Goal: Information Seeking & Learning: Learn about a topic

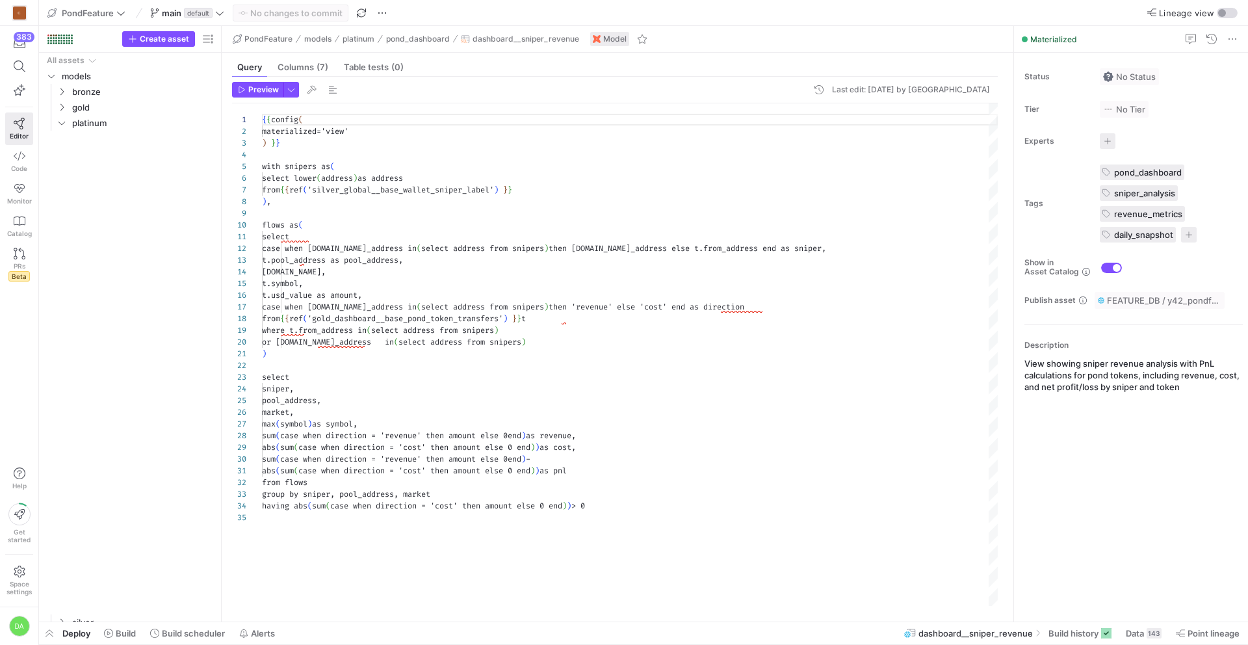
scroll to position [117, 0]
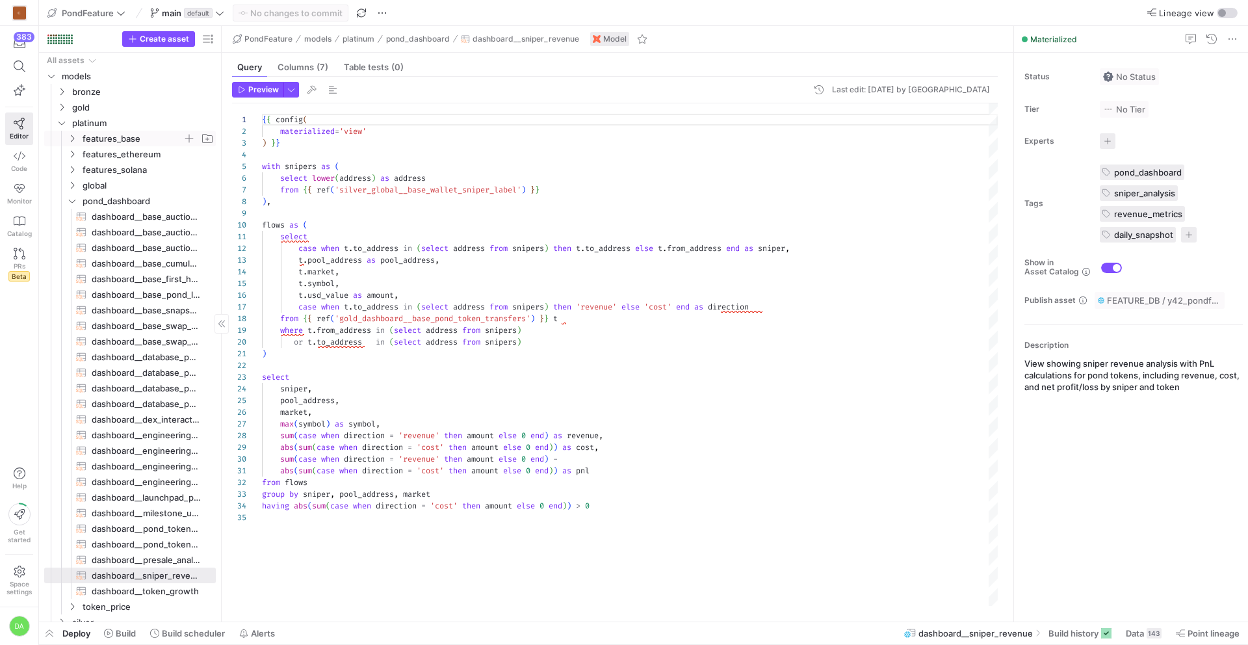
click at [69, 138] on icon "Press SPACE to select this row." at bounding box center [72, 139] width 9 height 8
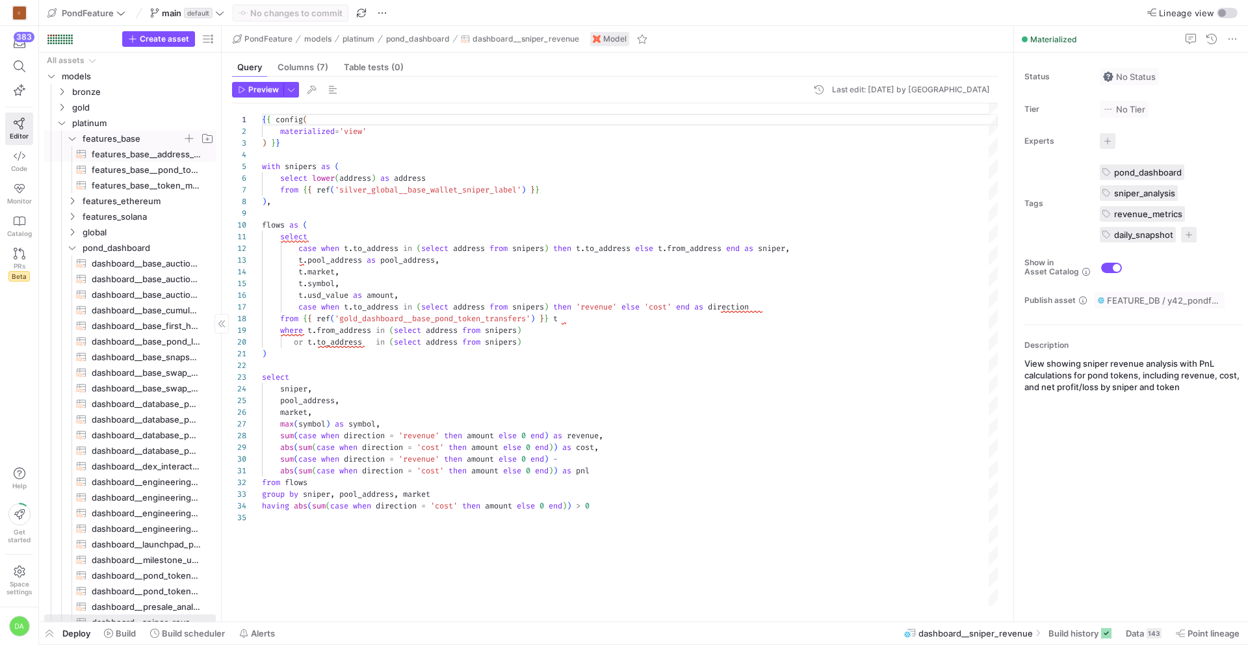
click at [128, 159] on span "features_base__address_summary​​​​​​​​​​" at bounding box center [146, 154] width 109 height 15
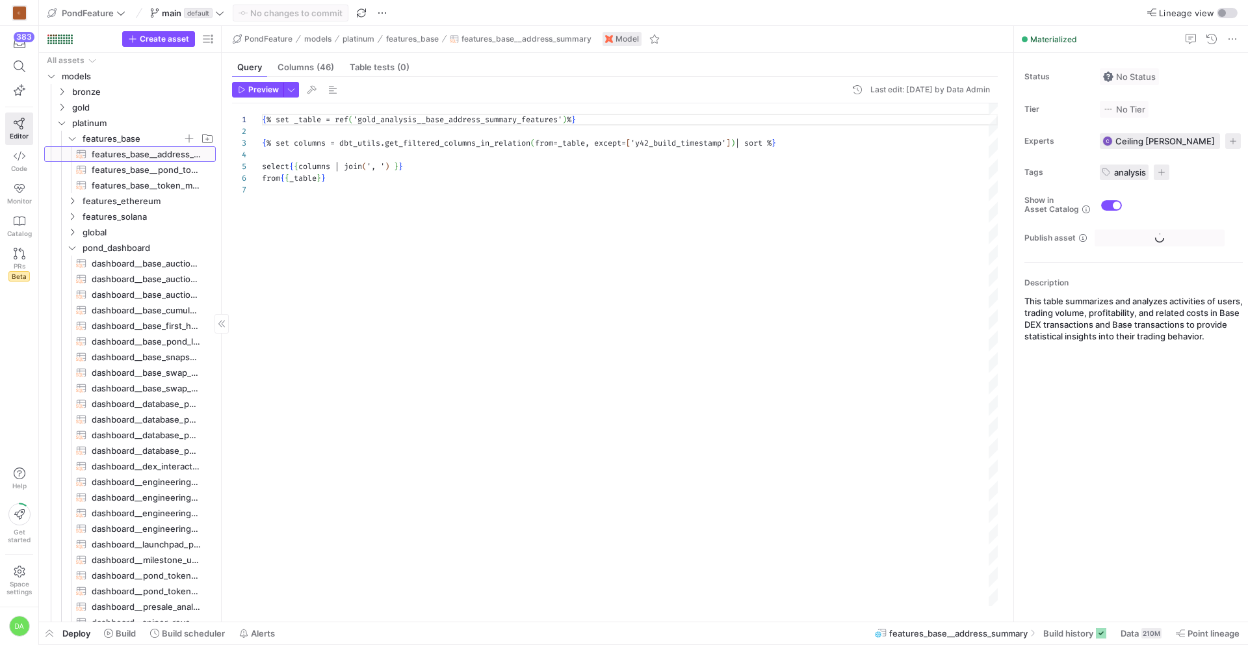
scroll to position [70, 0]
click at [132, 171] on span "features_base__pond_token_market_dictionary_real_time​​​​​​​​​​" at bounding box center [146, 170] width 109 height 15
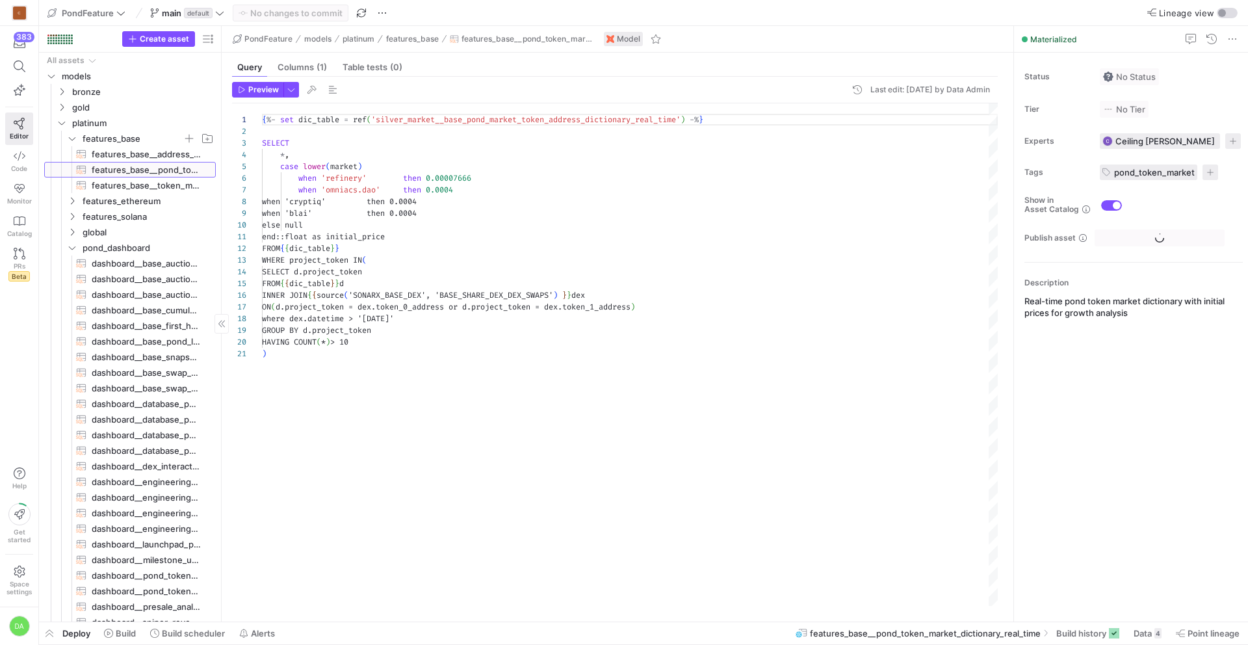
scroll to position [117, 0]
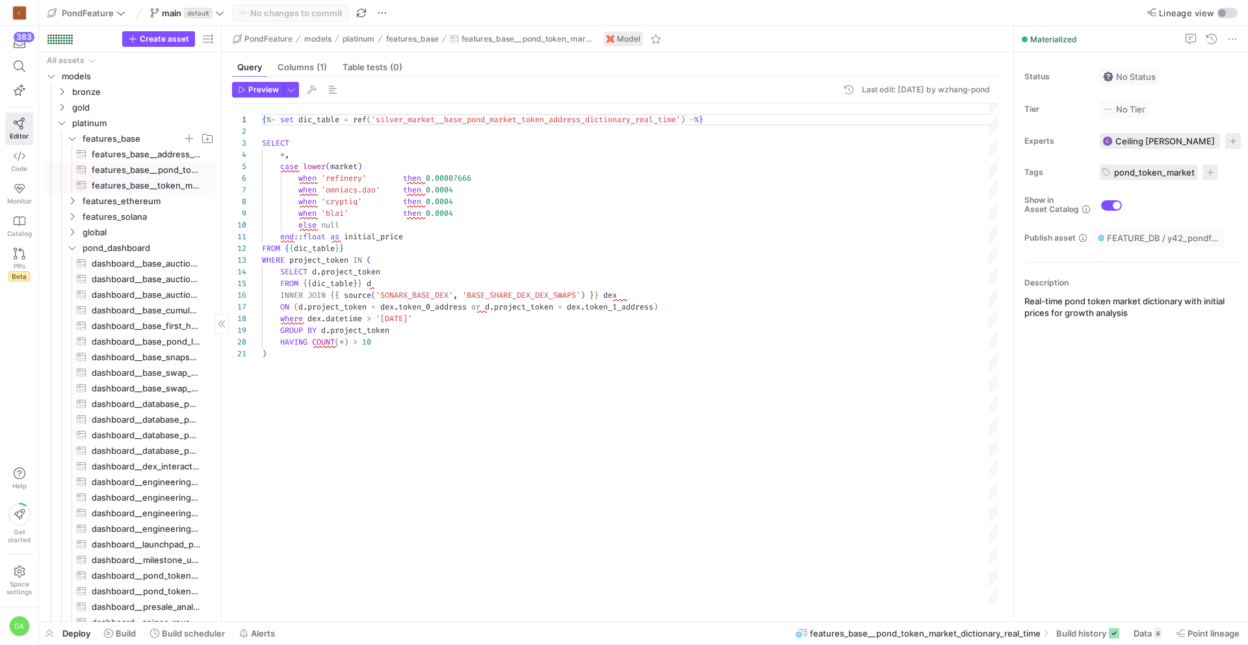
click at [133, 181] on span "features_base__token_market_real_time_features​​​​​​​​​​" at bounding box center [146, 185] width 109 height 15
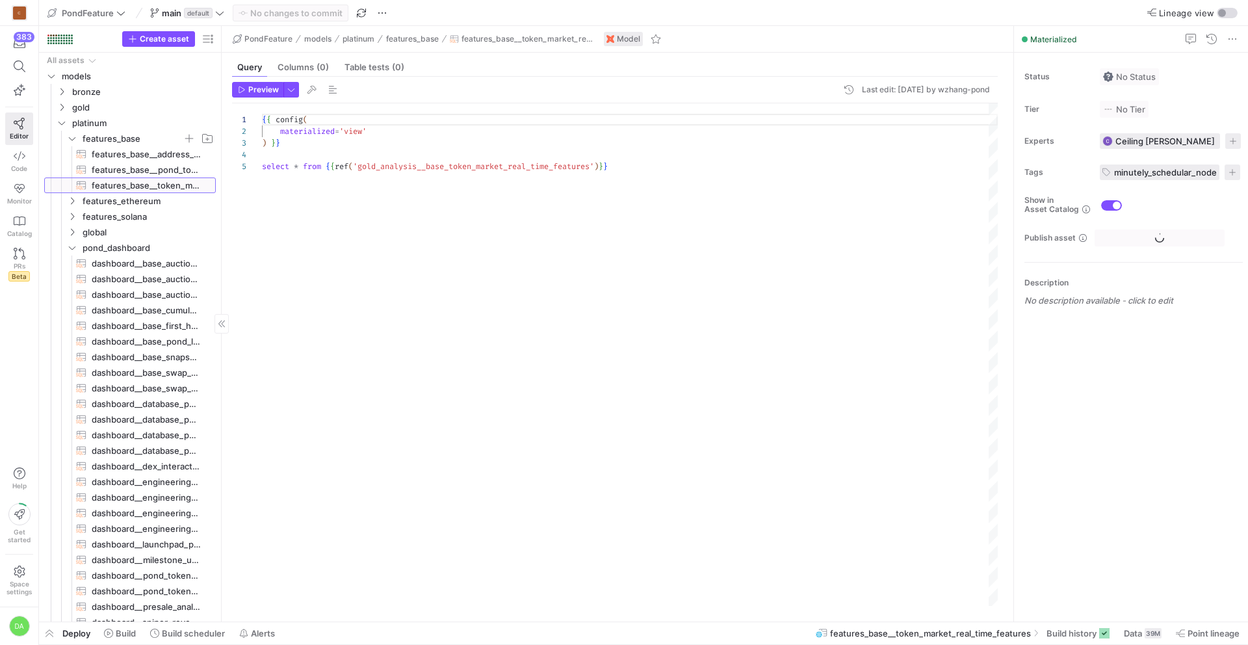
scroll to position [47, 0]
click at [136, 168] on span "features_base__pond_token_market_dictionary_real_time​​​​​​​​​​" at bounding box center [146, 170] width 109 height 15
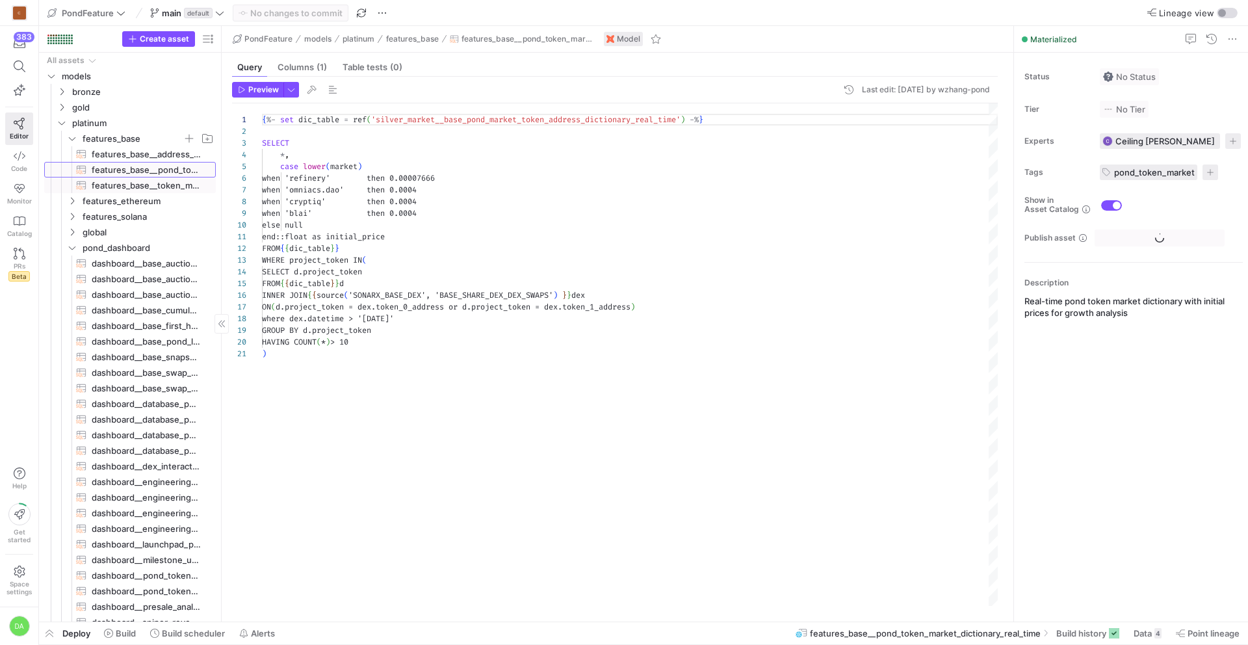
scroll to position [117, 0]
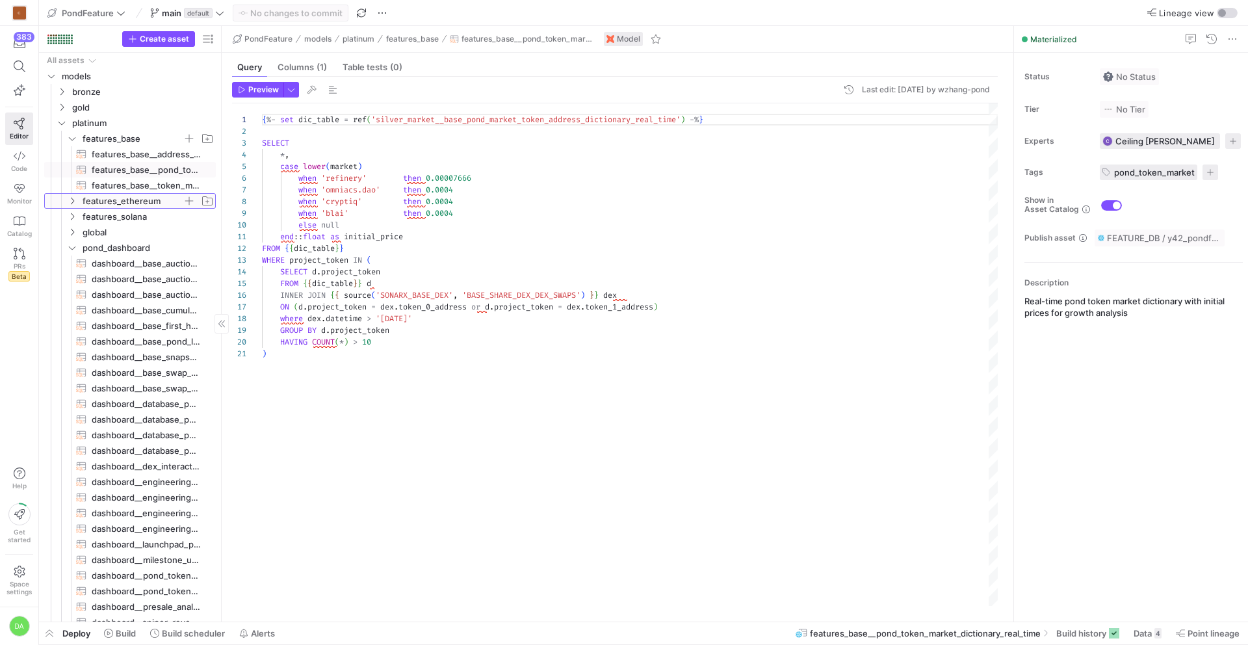
click at [121, 203] on span "features_ethereum" at bounding box center [133, 201] width 100 height 15
click at [125, 218] on span "features_ethereum__address_summary​​​​​​​​​​" at bounding box center [146, 216] width 109 height 15
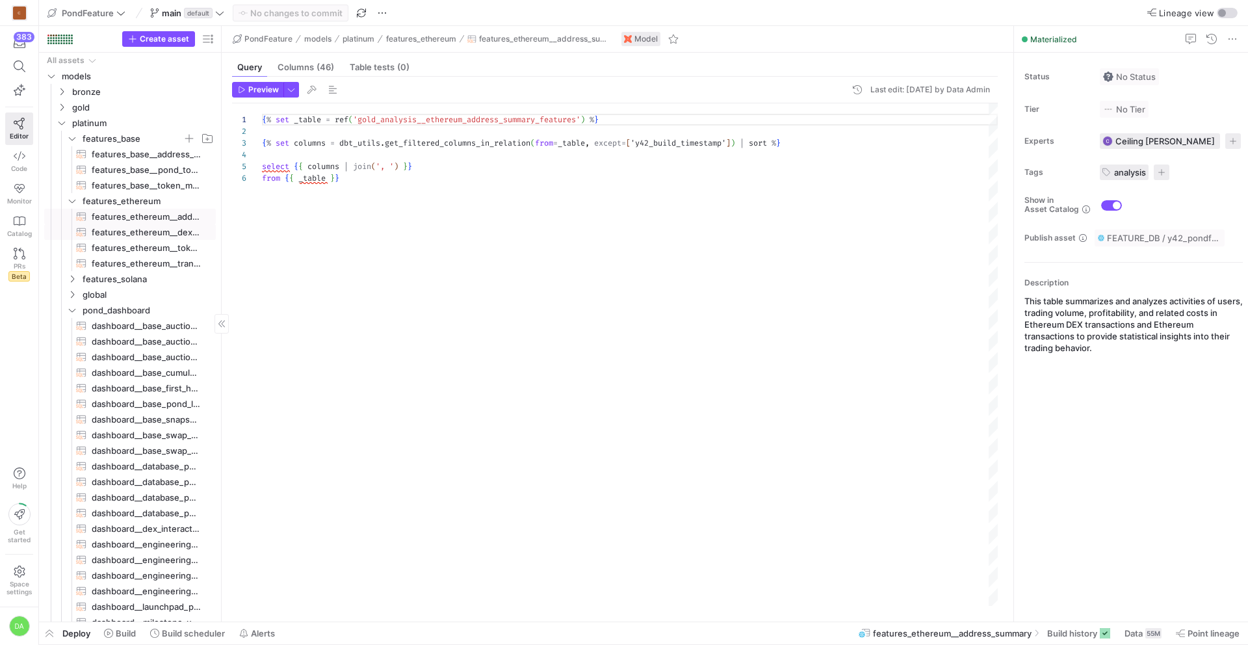
click at [127, 235] on span "features_ethereum__dex_swaps​​​​​​​​​​" at bounding box center [146, 232] width 109 height 15
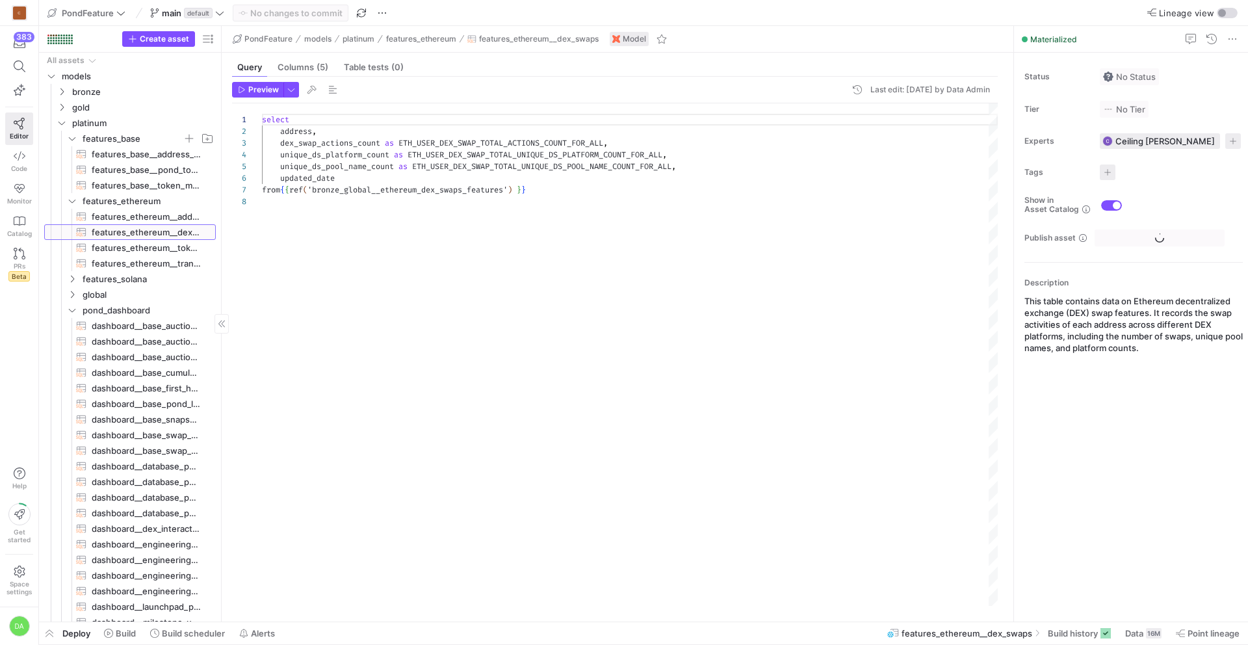
scroll to position [82, 0]
click at [130, 252] on span "features_ethereum__token_transfers​​​​​​​​​​" at bounding box center [146, 248] width 109 height 15
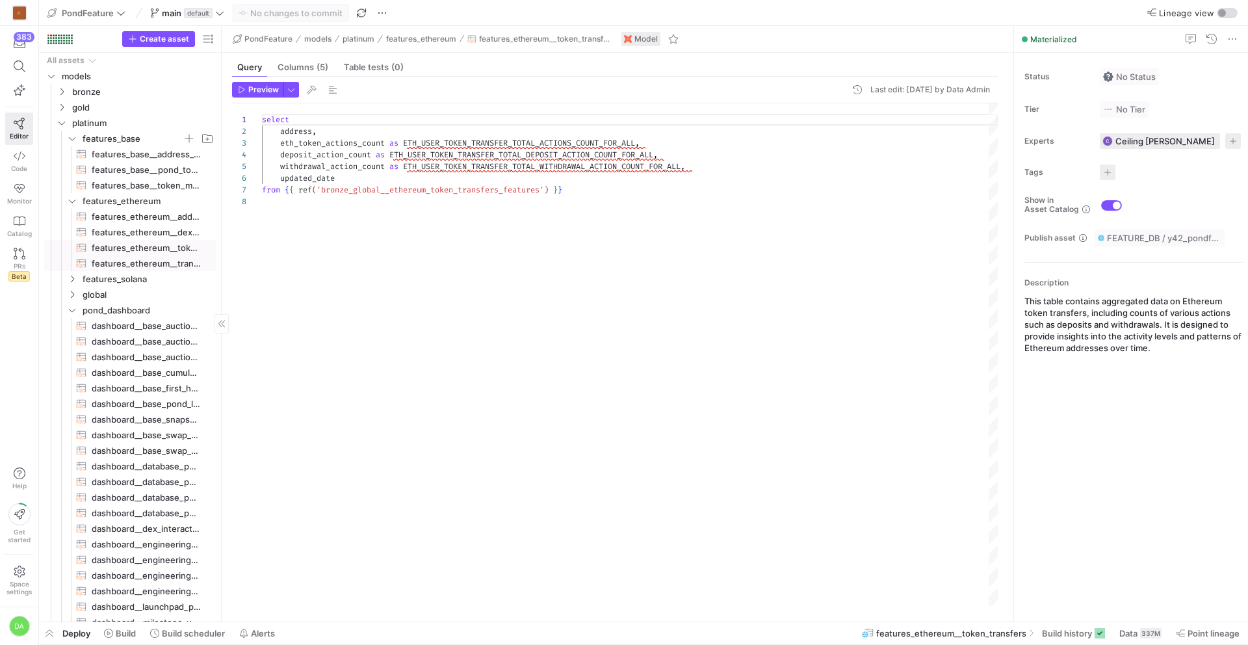
click at [133, 268] on span "features_ethereum__transactions​​​​​​​​​​" at bounding box center [146, 263] width 109 height 15
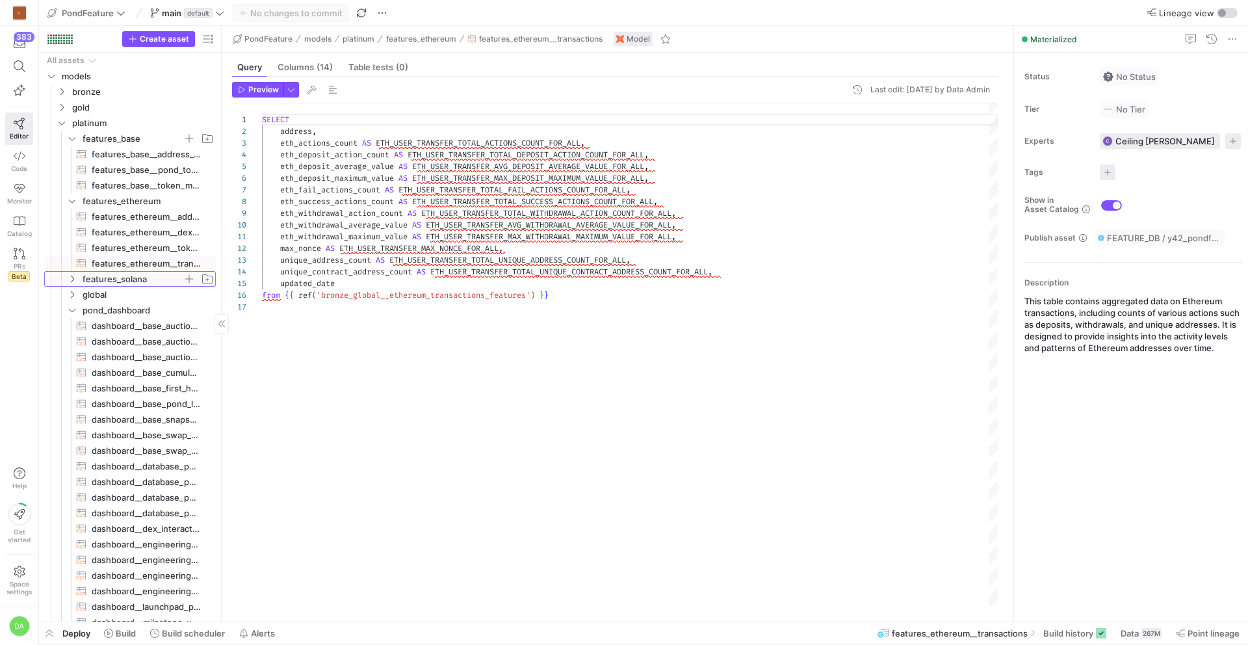
click at [131, 279] on span "features_solana" at bounding box center [133, 279] width 100 height 15
click at [134, 295] on span "features_solana__address_summary​​​​​​​​​​" at bounding box center [146, 294] width 109 height 15
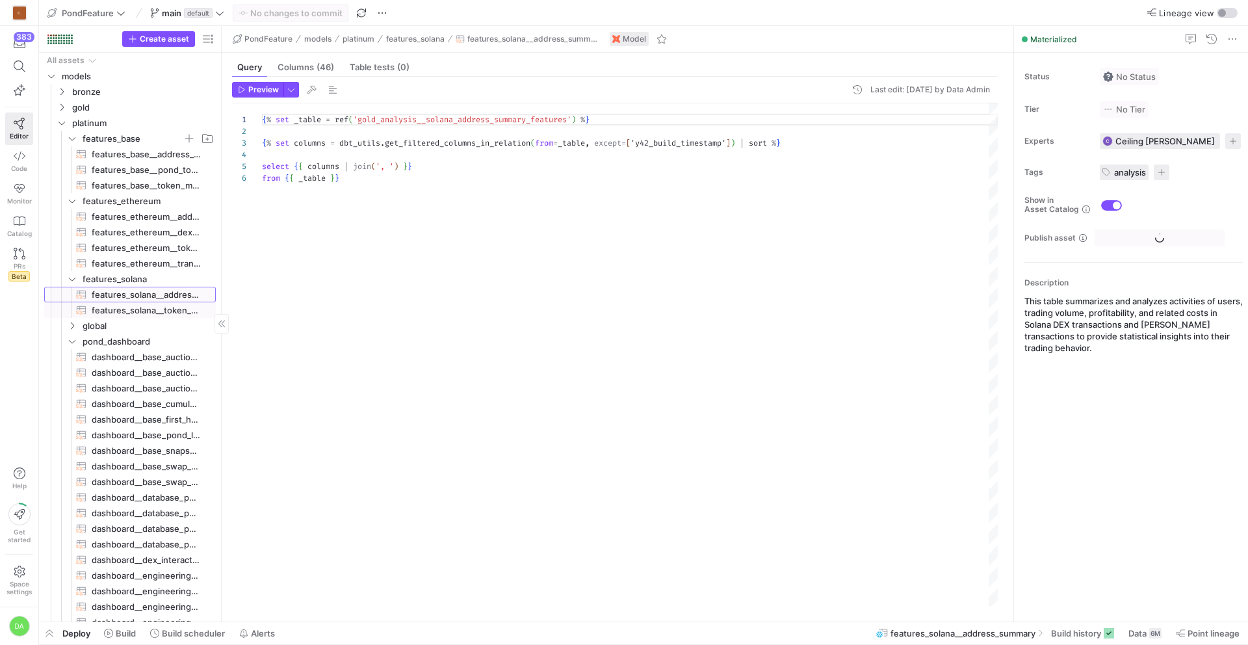
scroll to position [59, 0]
click at [136, 311] on span "features_solana__token_summary​​​​​​​​​​" at bounding box center [146, 310] width 109 height 15
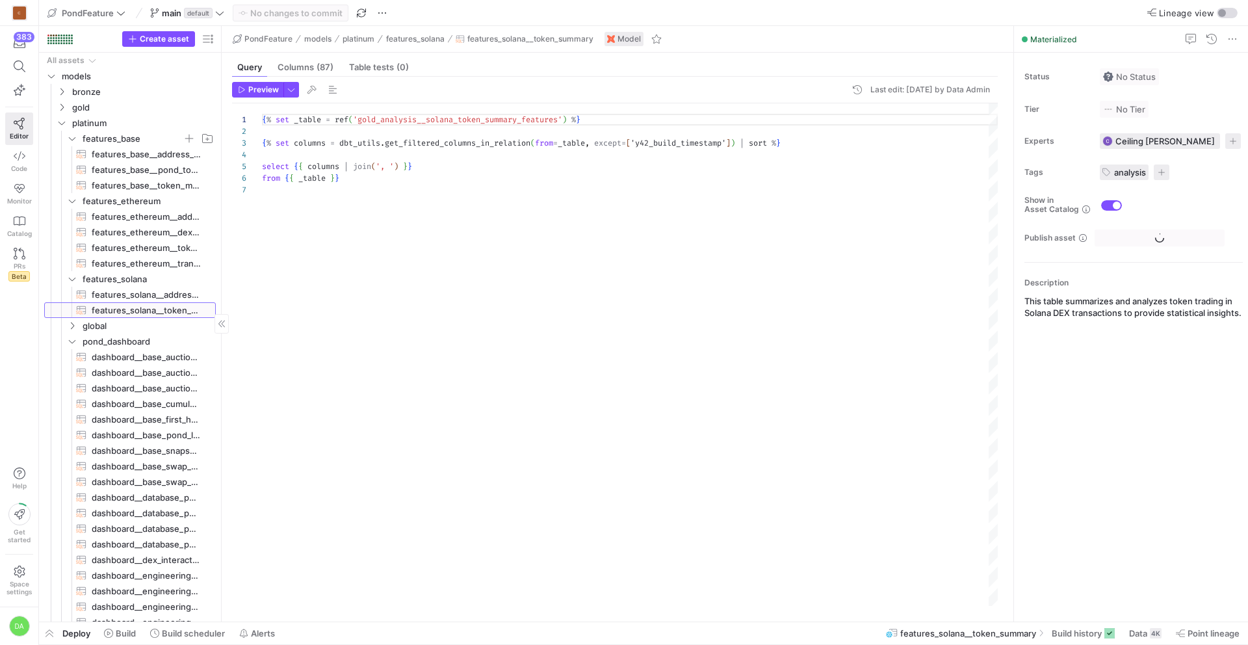
scroll to position [70, 0]
click at [131, 324] on span "global" at bounding box center [133, 326] width 100 height 15
click at [142, 342] on span "global__online_features_store​​​​​​​​​​" at bounding box center [146, 341] width 109 height 15
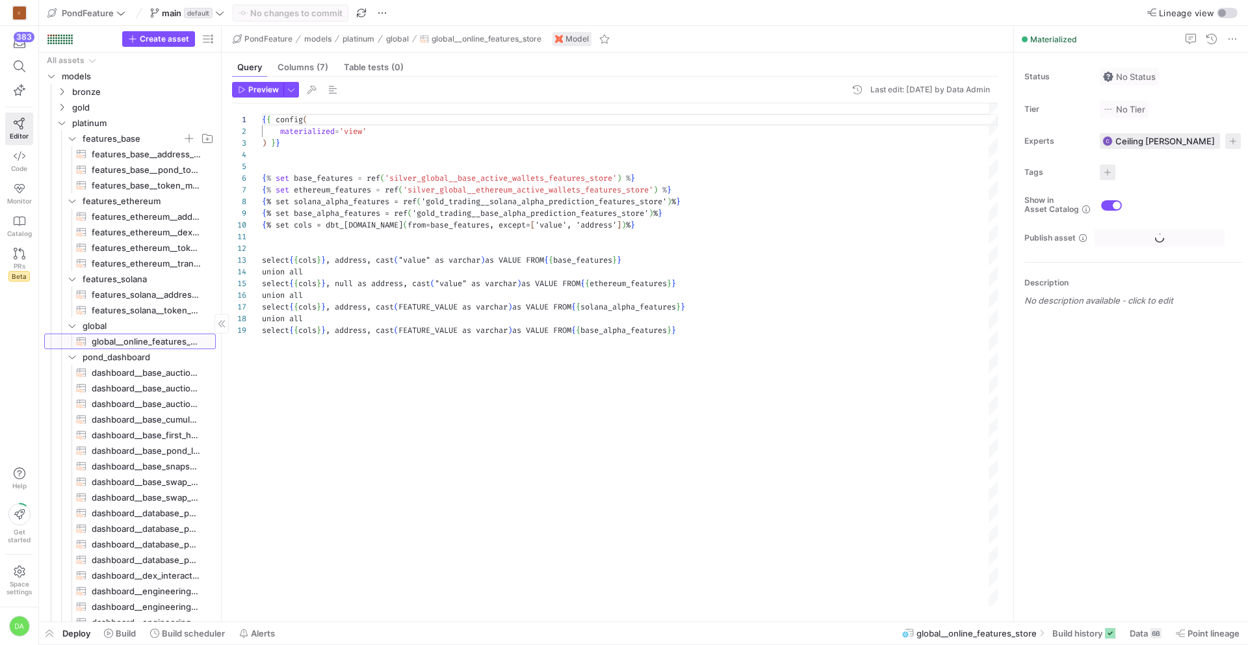
scroll to position [117, 0]
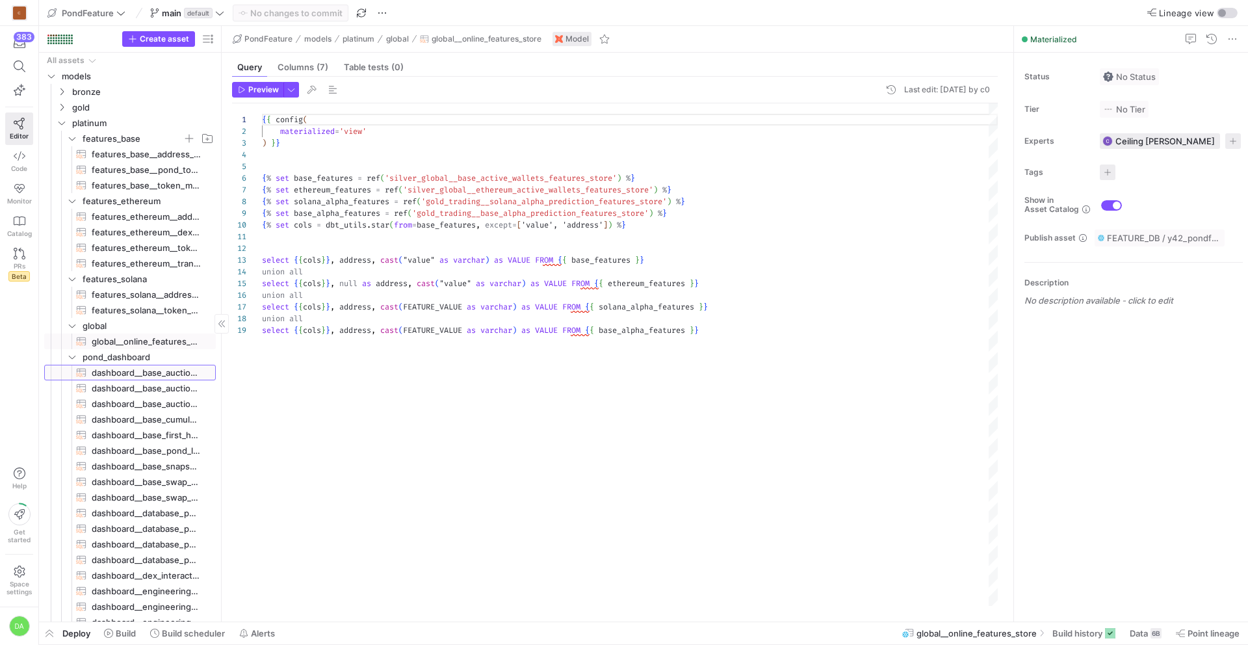
click at [146, 372] on span "dashboard__base_auction_wallets_first_hour​​​​​​​​​​" at bounding box center [146, 372] width 109 height 15
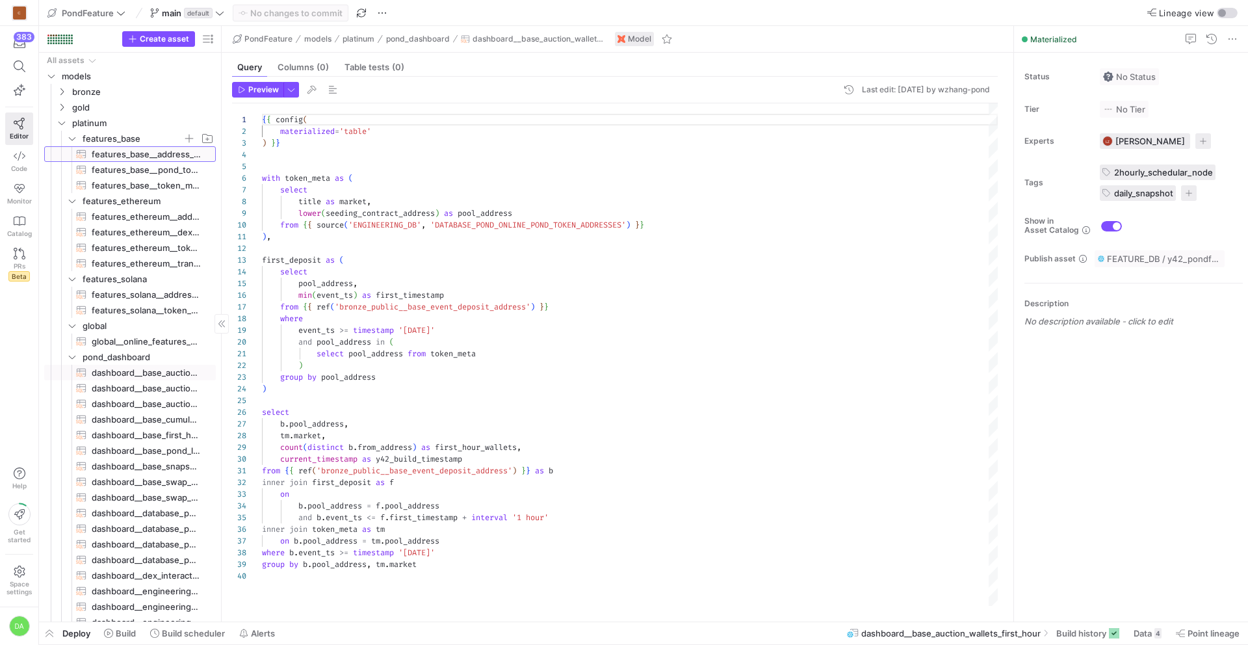
click at [124, 152] on span "features_base__address_summary​​​​​​​​​​" at bounding box center [146, 154] width 109 height 15
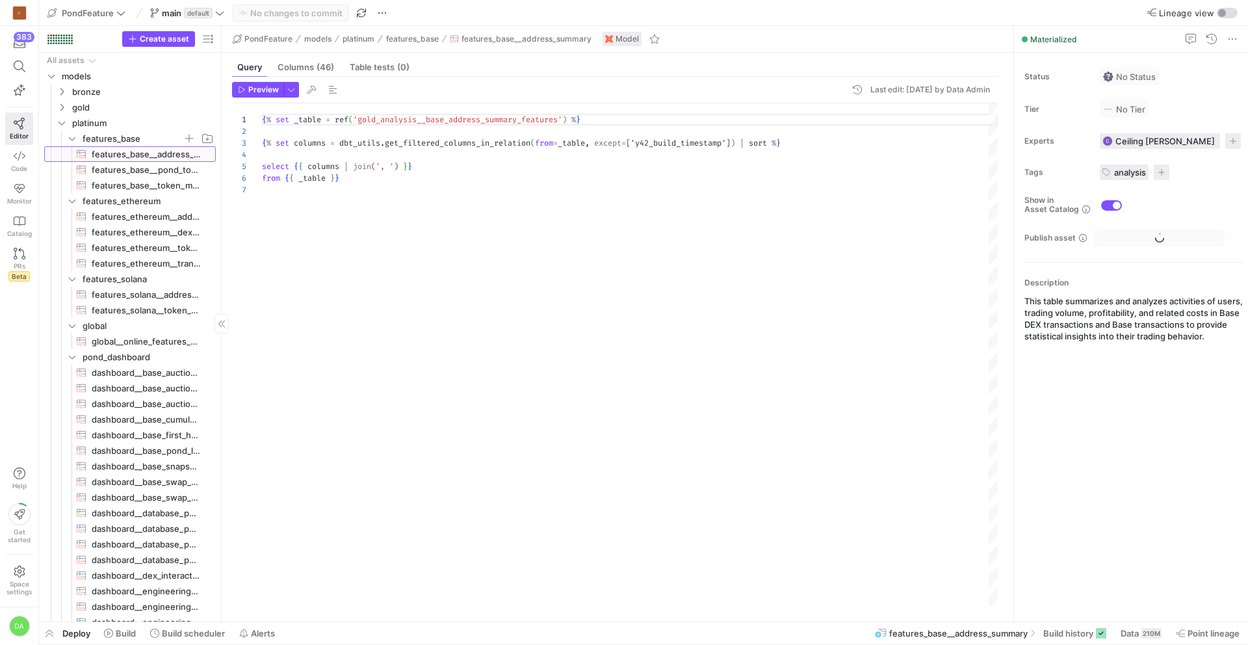
scroll to position [70, 0]
click at [157, 175] on span "features_base__pond_token_market_dictionary_real_time​​​​​​​​​​" at bounding box center [146, 170] width 109 height 15
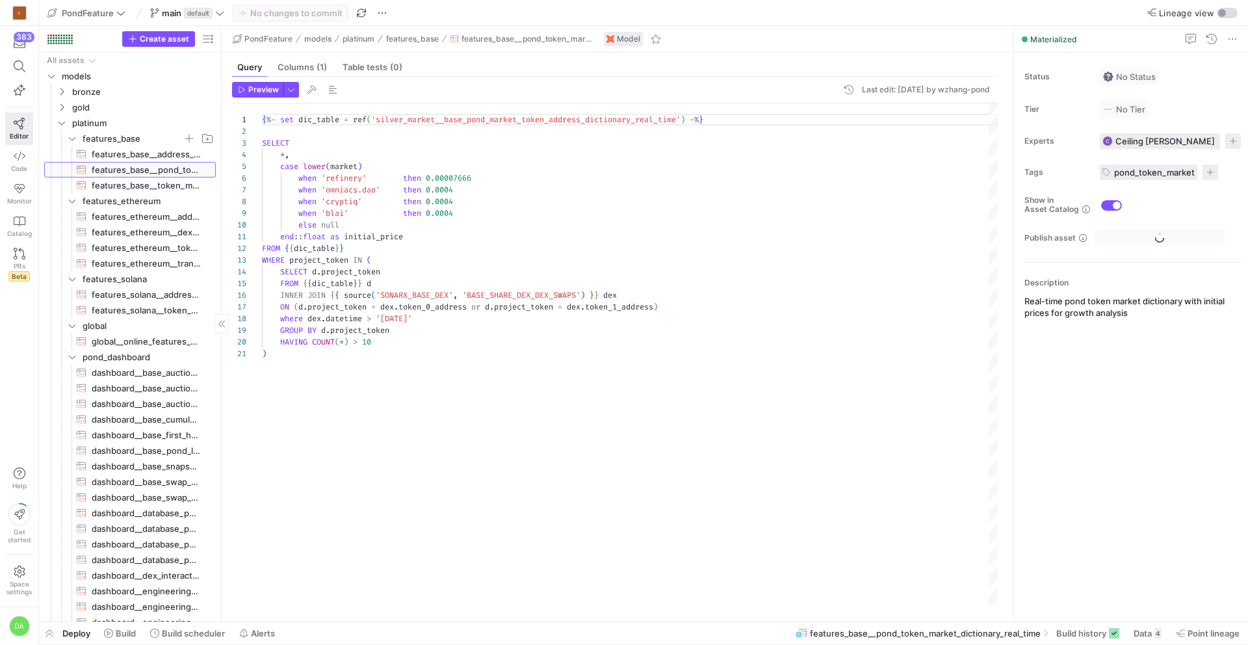
scroll to position [117, 0]
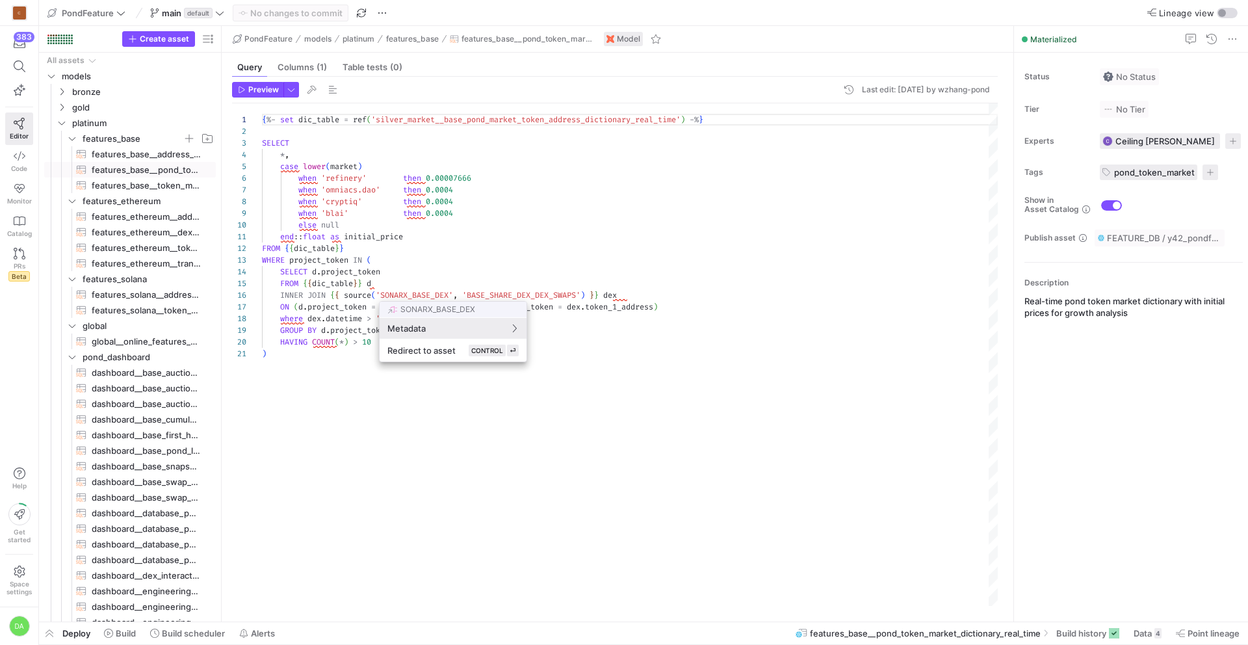
click at [315, 354] on div at bounding box center [624, 322] width 1248 height 645
click at [144, 374] on span "dashboard__base_auction_wallets_first_hour​​​​​​​​​​" at bounding box center [146, 372] width 109 height 15
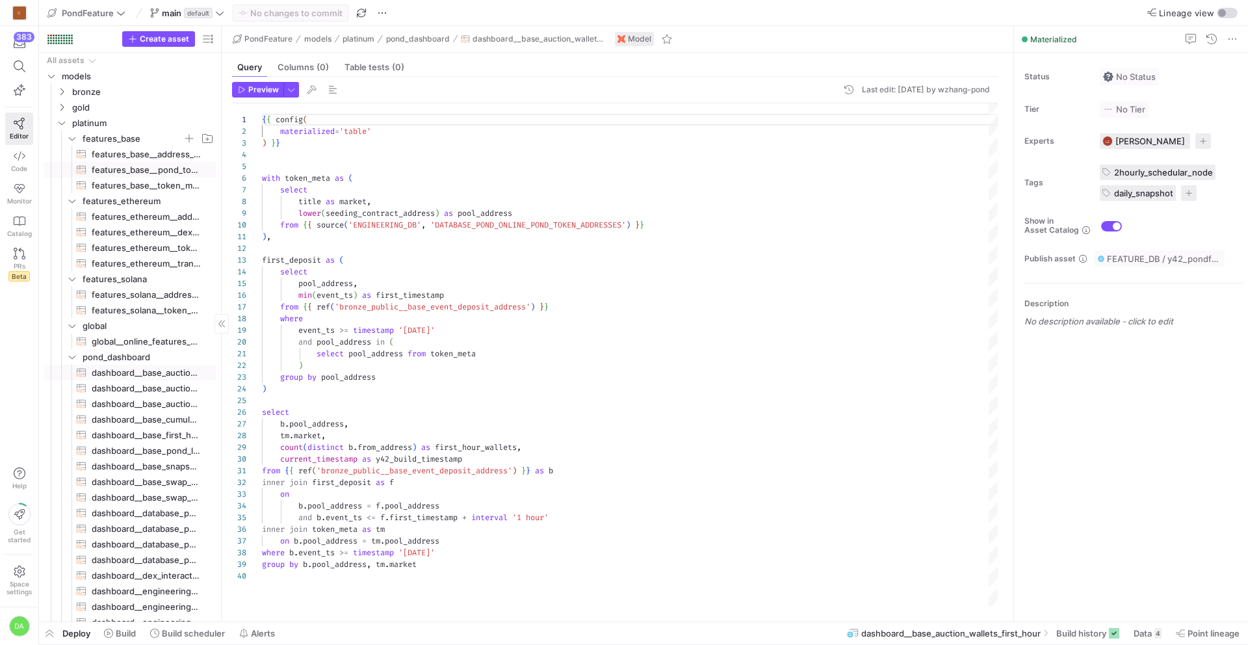
click at [149, 169] on span "features_base__pond_token_market_dictionary_real_time​​​​​​​​​​" at bounding box center [146, 170] width 109 height 15
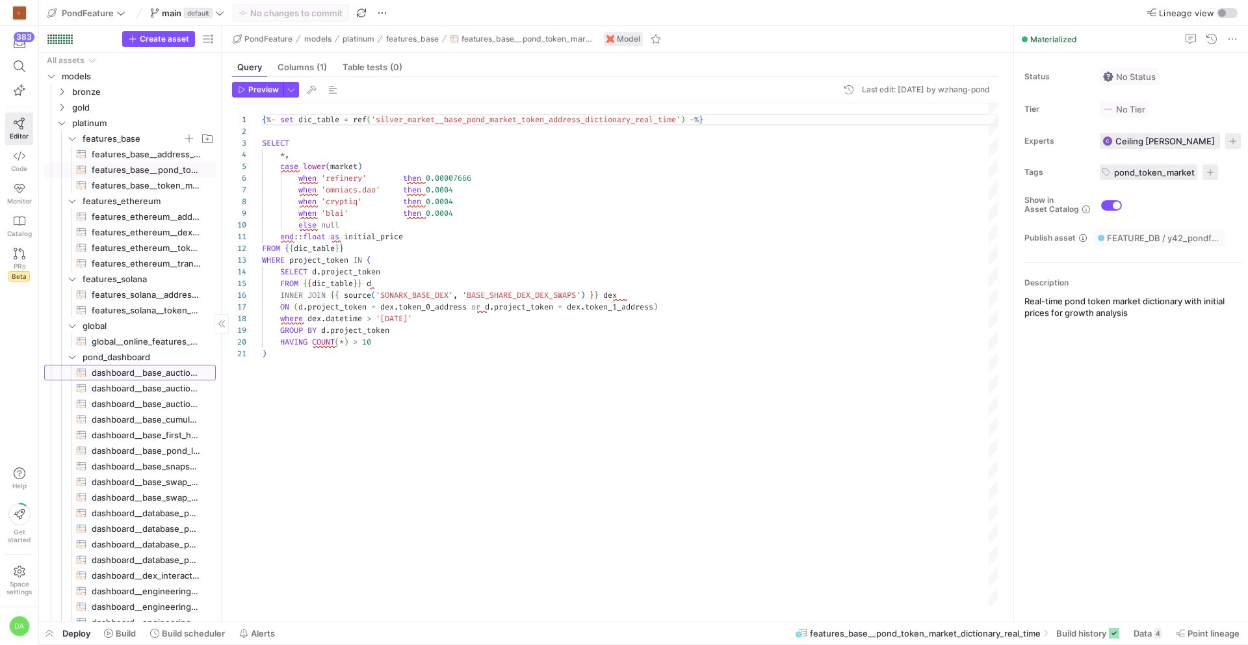
click at [142, 375] on span "dashboard__base_auction_wallets_first_hour​​​​​​​​​​" at bounding box center [146, 372] width 109 height 15
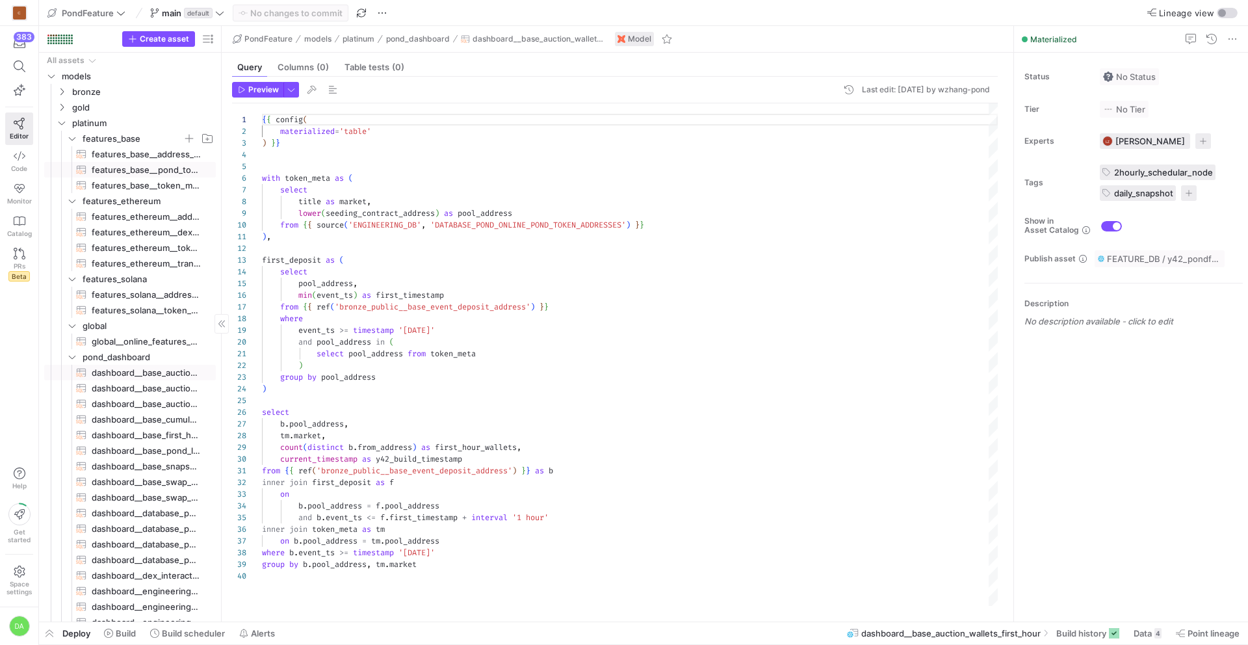
click at [142, 168] on span "features_base__pond_token_market_dictionary_real_time​​​​​​​​​​" at bounding box center [146, 170] width 109 height 15
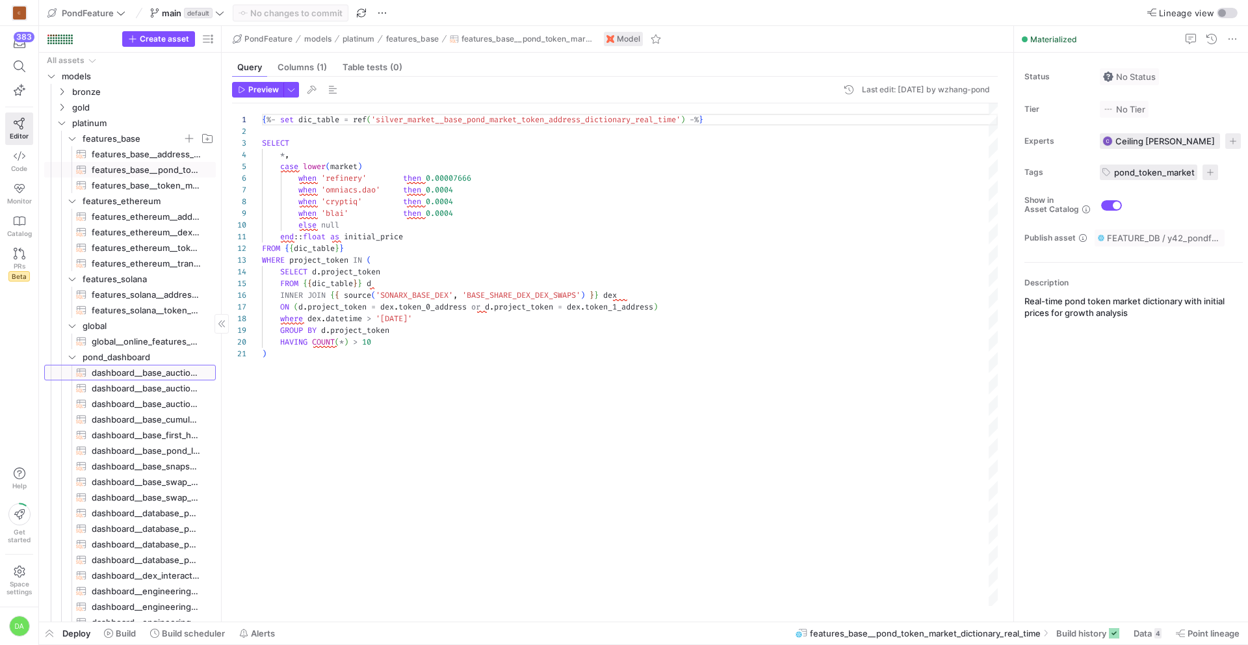
click at [136, 372] on span "dashboard__base_auction_wallets_first_hour​​​​​​​​​​" at bounding box center [146, 372] width 109 height 15
type textarea "{{ config( materialized='table' ) }} with token_meta as ( select title as marke…"
